Goal: Task Accomplishment & Management: Manage account settings

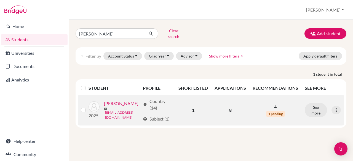
click at [104, 107] on link "[PERSON_NAME]" at bounding box center [121, 103] width 35 height 7
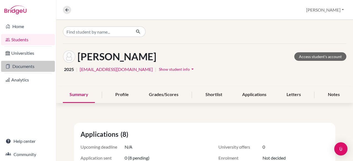
click at [22, 65] on link "Documents" at bounding box center [28, 66] width 54 height 11
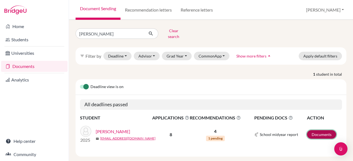
click at [314, 131] on link "Documents" at bounding box center [321, 135] width 29 height 9
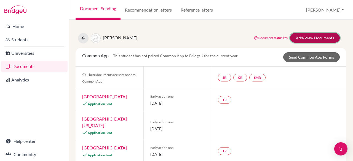
click at [313, 38] on link "Add/View Documents" at bounding box center [315, 38] width 50 height 10
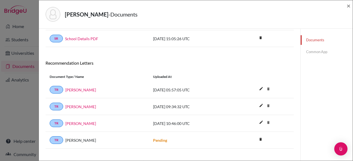
scroll to position [147, 0]
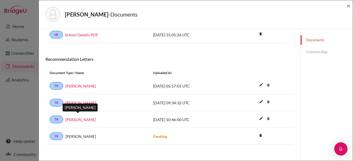
click at [87, 117] on link "Sandeep Ghosh" at bounding box center [80, 120] width 31 height 6
